Goal: Information Seeking & Learning: Learn about a topic

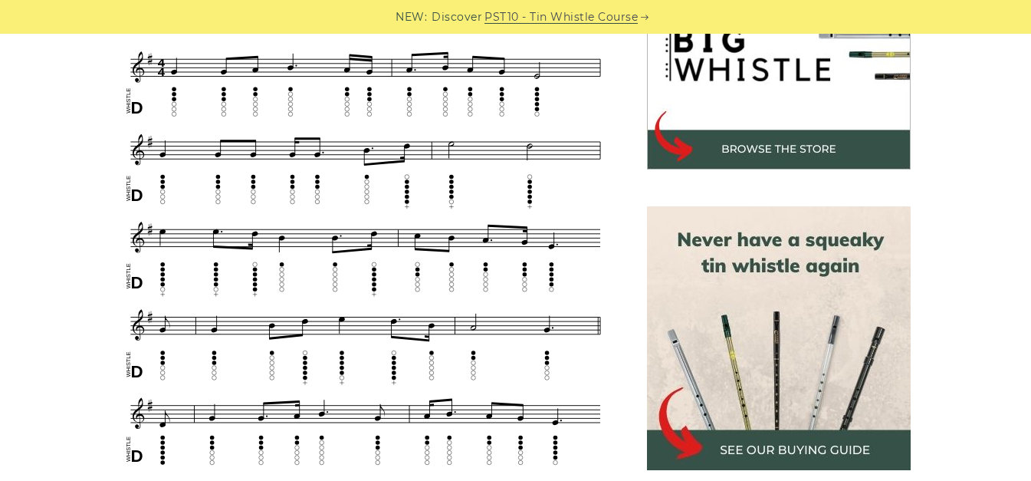
scroll to position [534, 0]
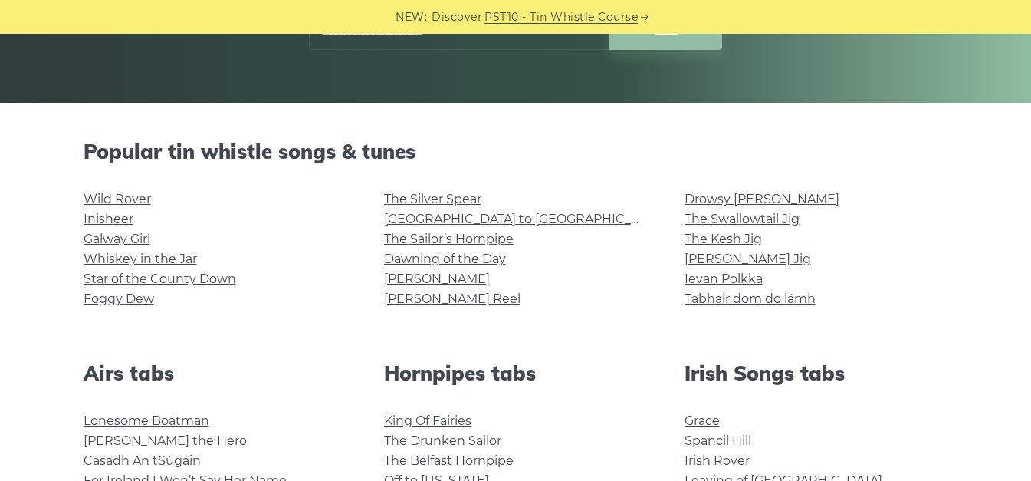
scroll to position [339, 0]
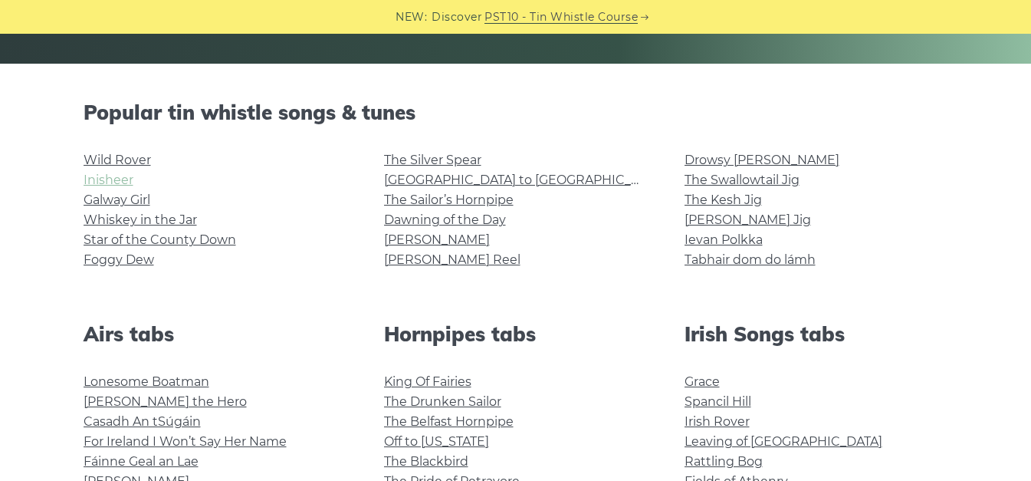
click at [121, 179] on link "Inisheer" at bounding box center [109, 180] width 50 height 15
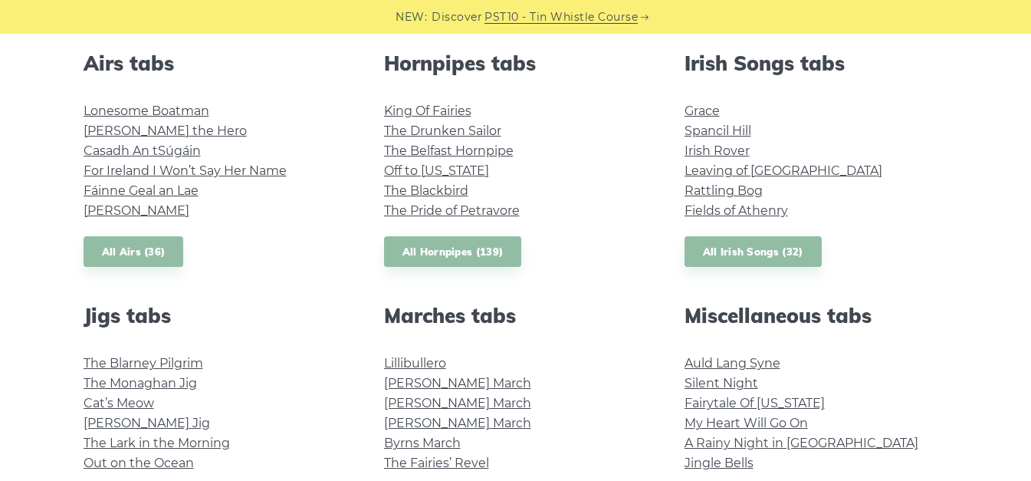
scroll to position [632, 0]
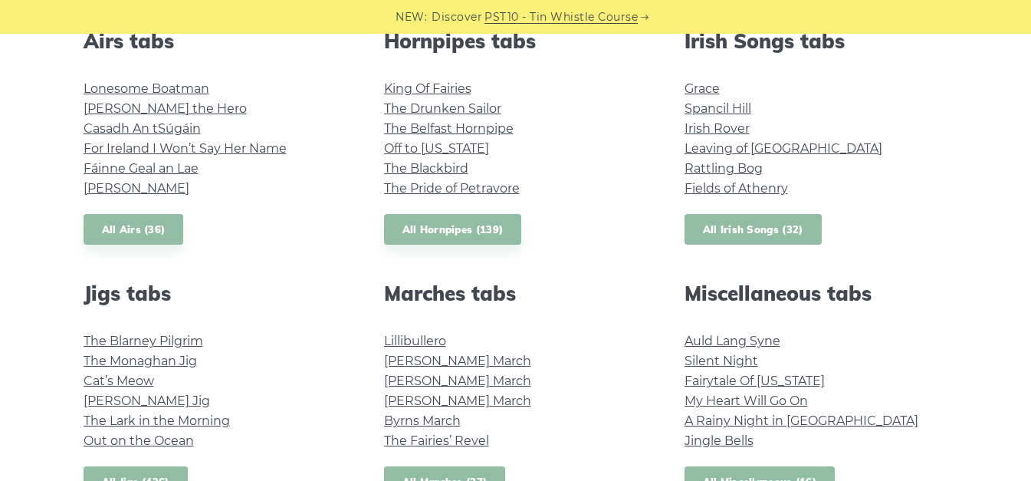
click at [707, 215] on link "All Irish Songs (32)" at bounding box center [753, 229] width 137 height 31
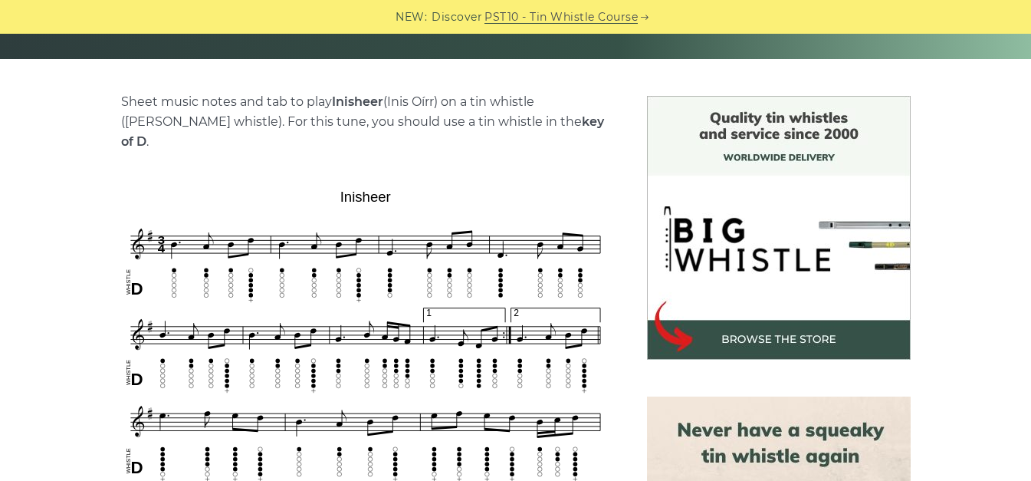
scroll to position [385, 0]
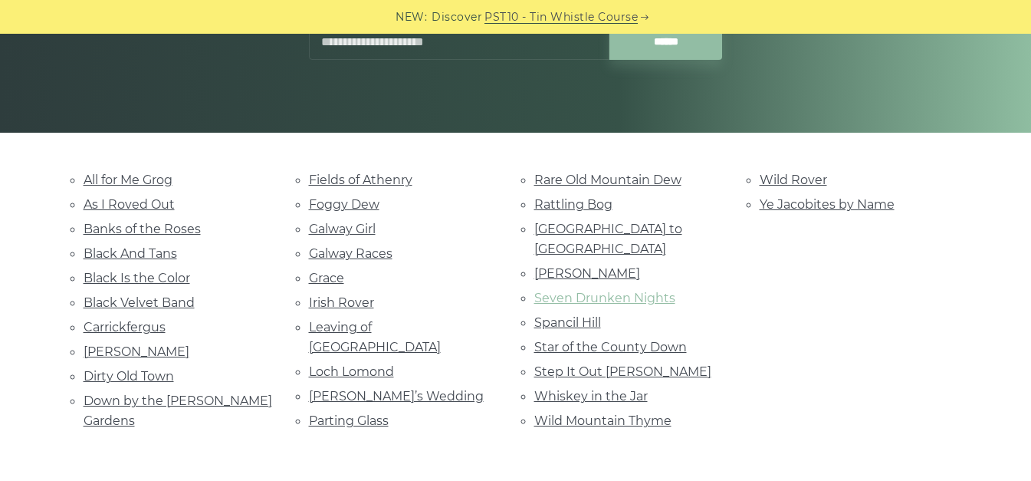
scroll to position [298, 0]
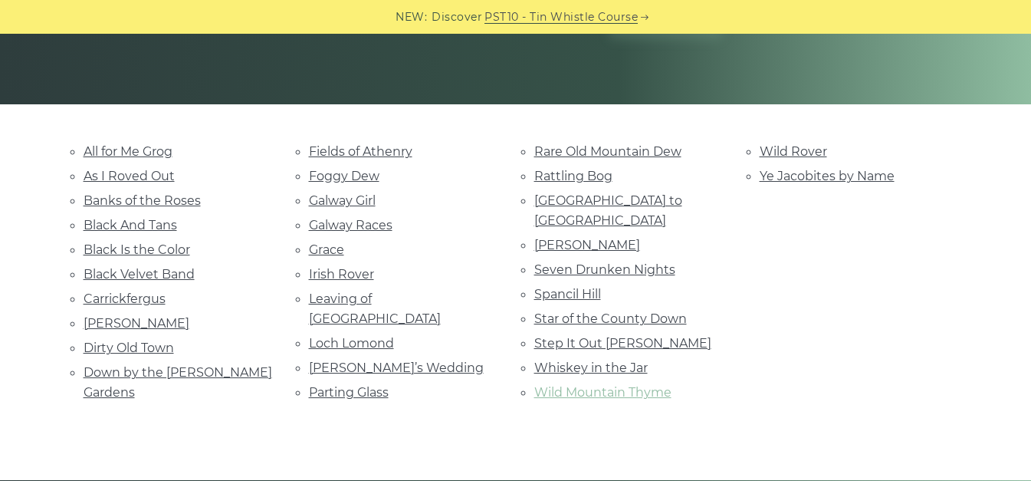
click at [641, 385] on link "Wild Mountain Thyme" at bounding box center [602, 392] width 137 height 15
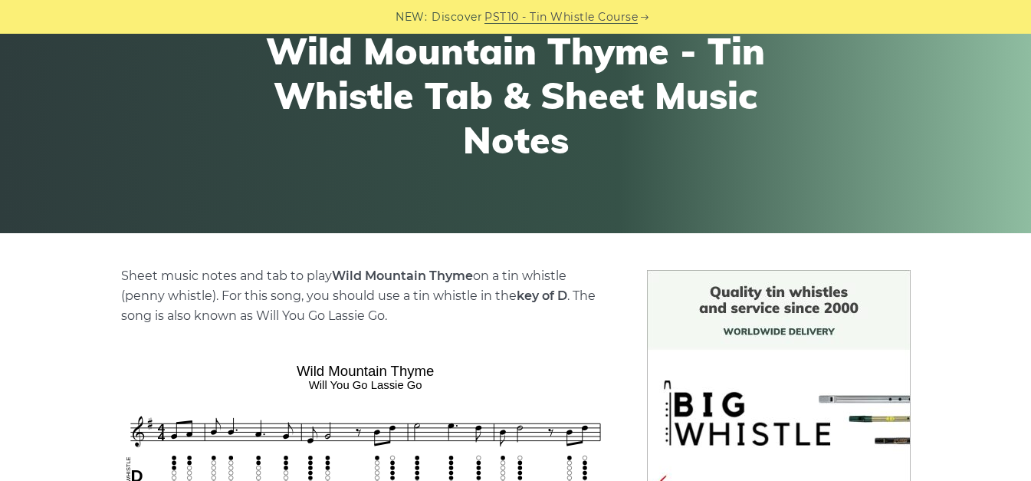
scroll to position [167, 0]
